Goal: Register for event/course

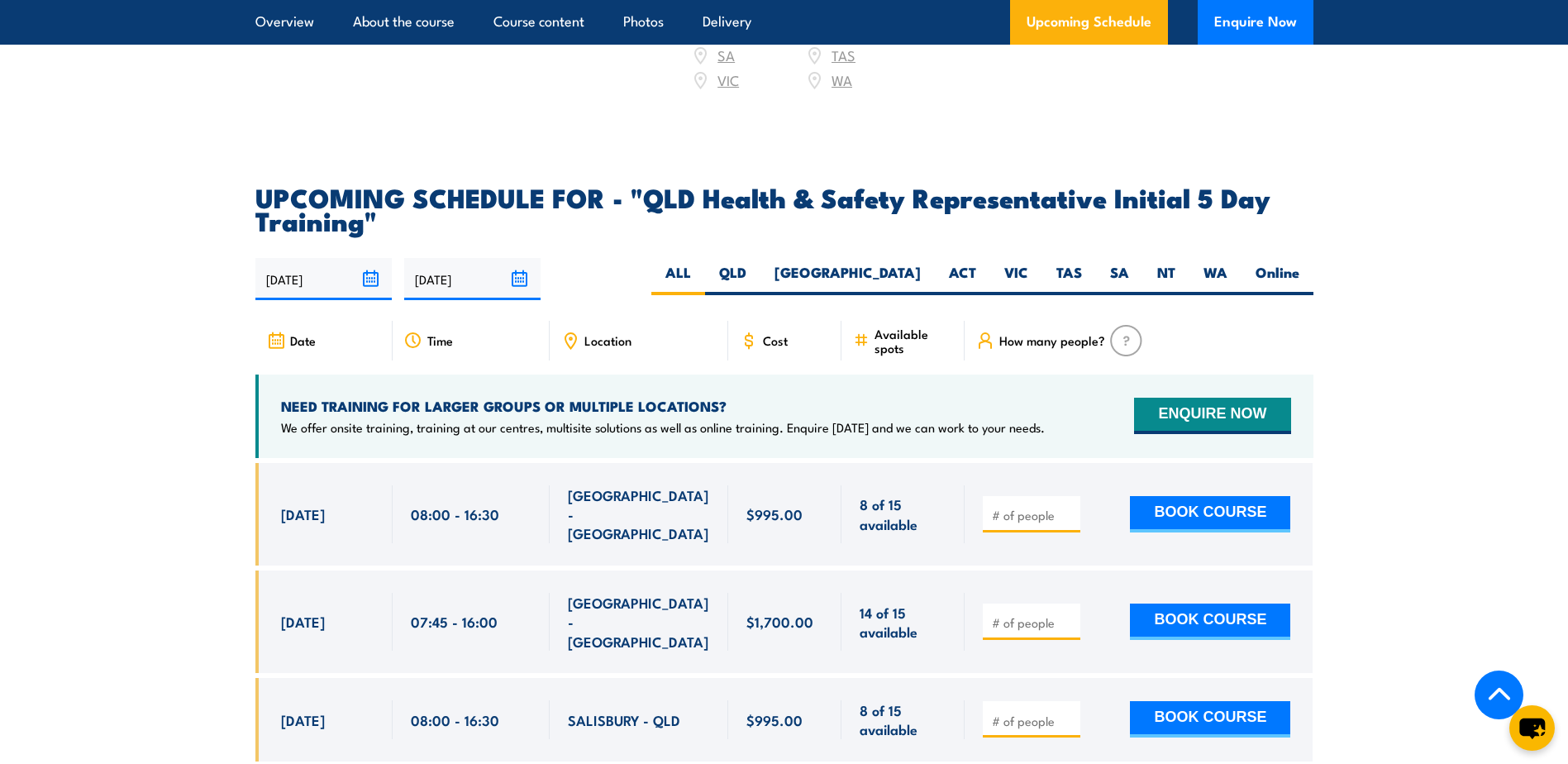
scroll to position [2811, 0]
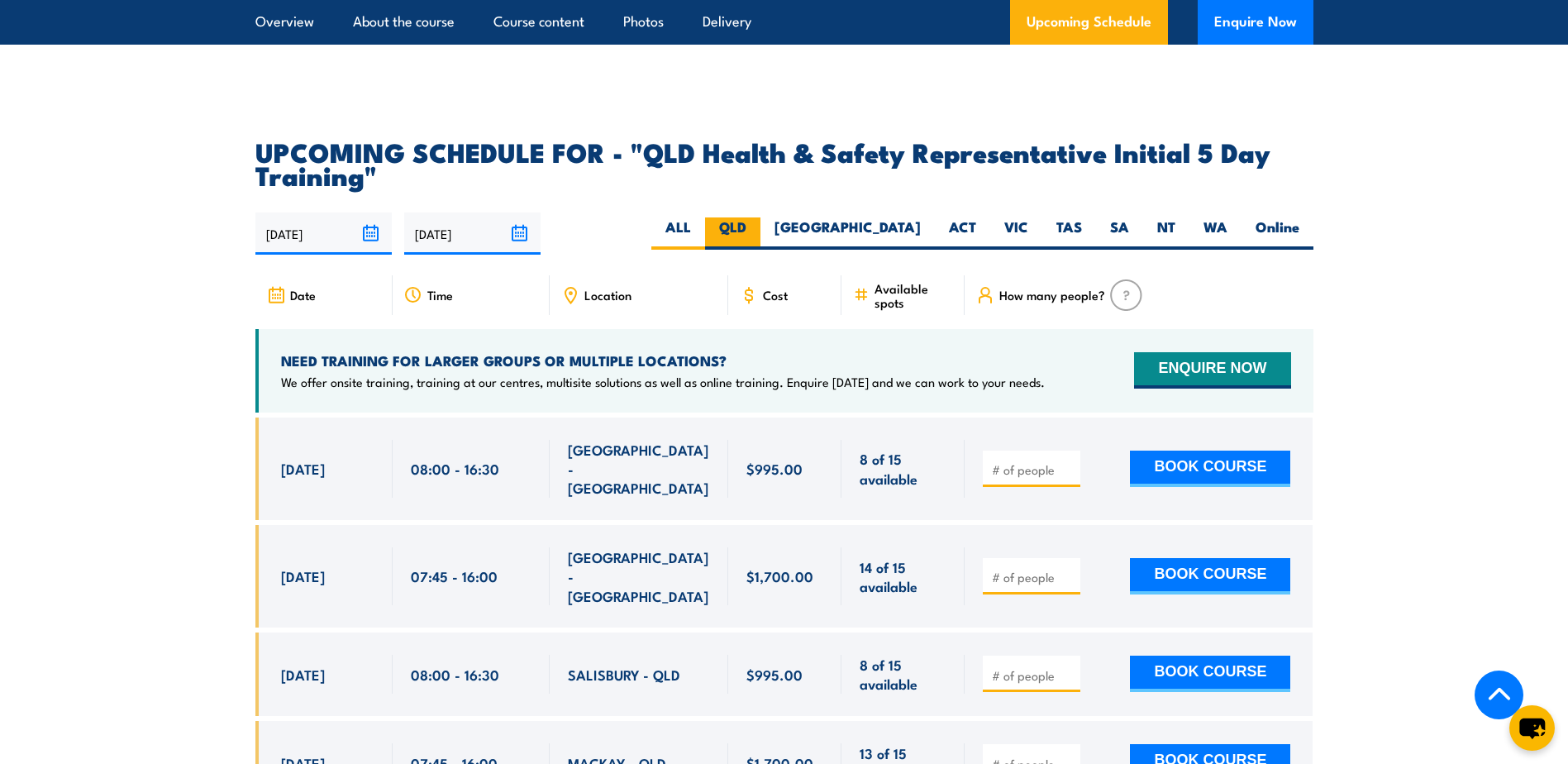
click at [761, 217] on label "QLD" at bounding box center [733, 233] width 55 height 32
click at [757, 217] on input "QLD" at bounding box center [752, 223] width 10 height 10
radio input "true"
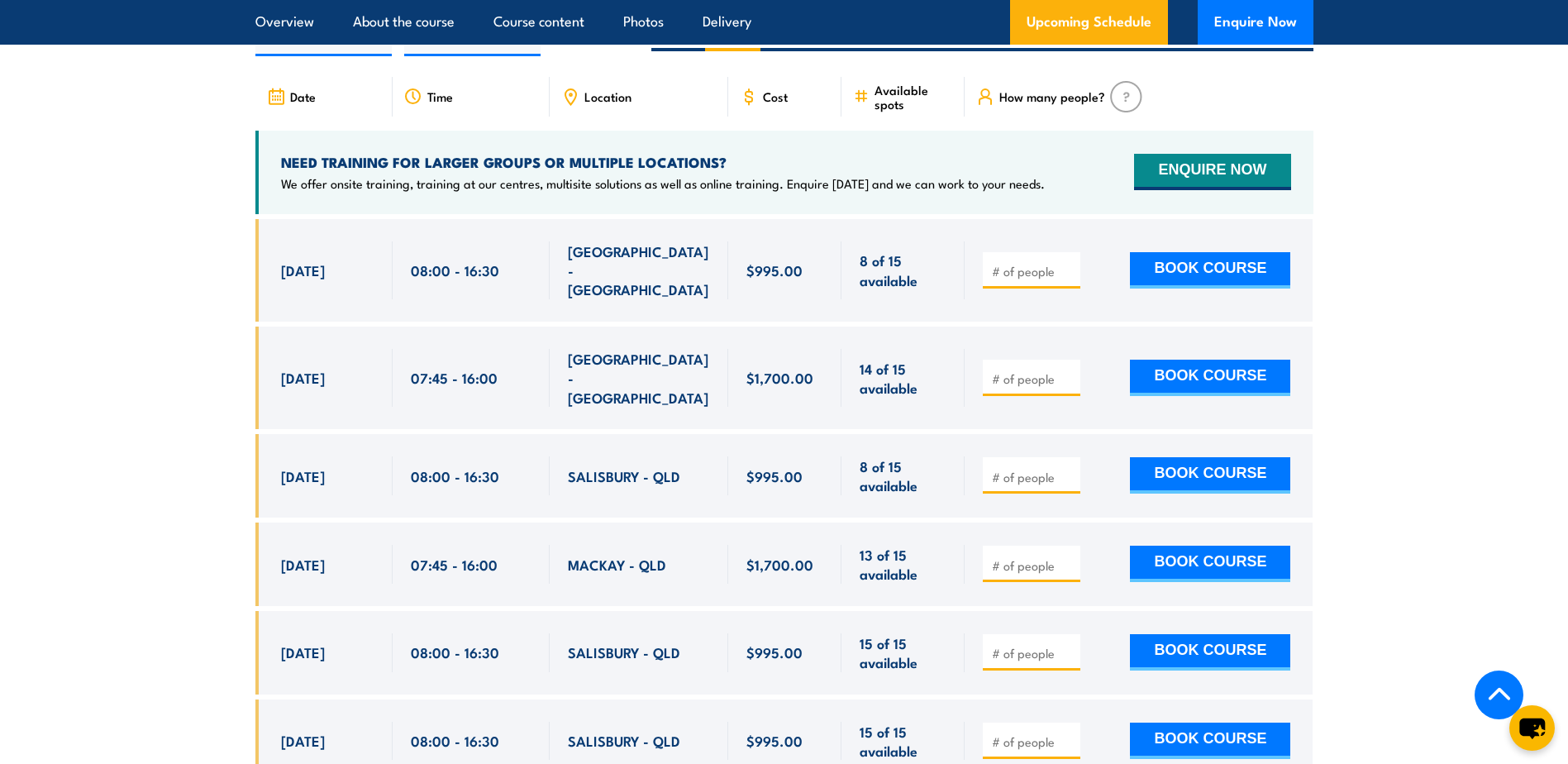
scroll to position [2881, 0]
